Goal: Transaction & Acquisition: Purchase product/service

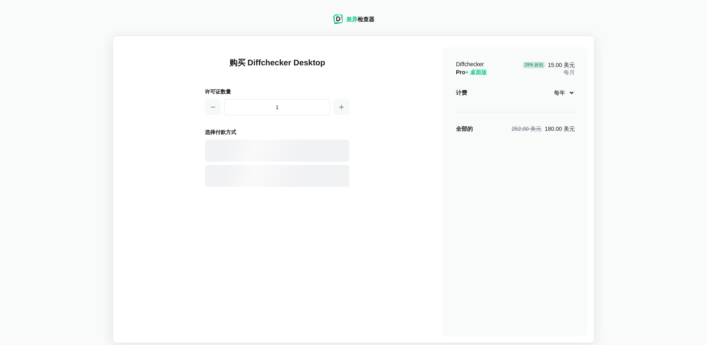
select select "desktop-yearly-180"
click at [573, 94] on select "每月 每年" at bounding box center [562, 93] width 26 height 14
click at [549, 86] on select "每月 每年" at bounding box center [562, 93] width 26 height 14
click at [546, 212] on div "Diffchecker Pro + 桌面版 29 % 折扣 15.00 美元 每月 计费 每月 每年 全部的 252.00 美元 180.00 美元" at bounding box center [515, 191] width 145 height 289
